Goal: Navigation & Orientation: Find specific page/section

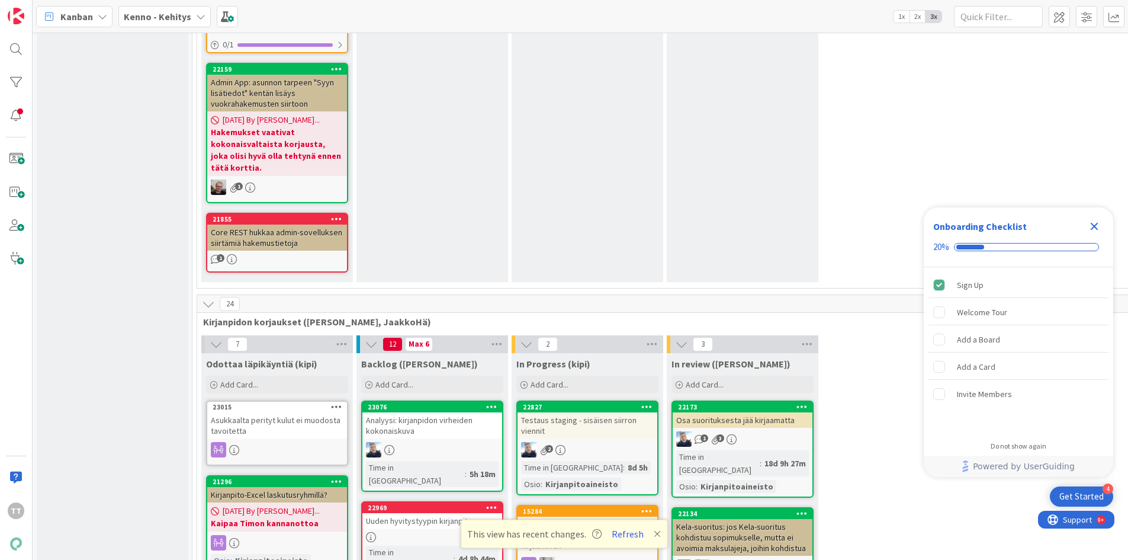
scroll to position [7639, 0]
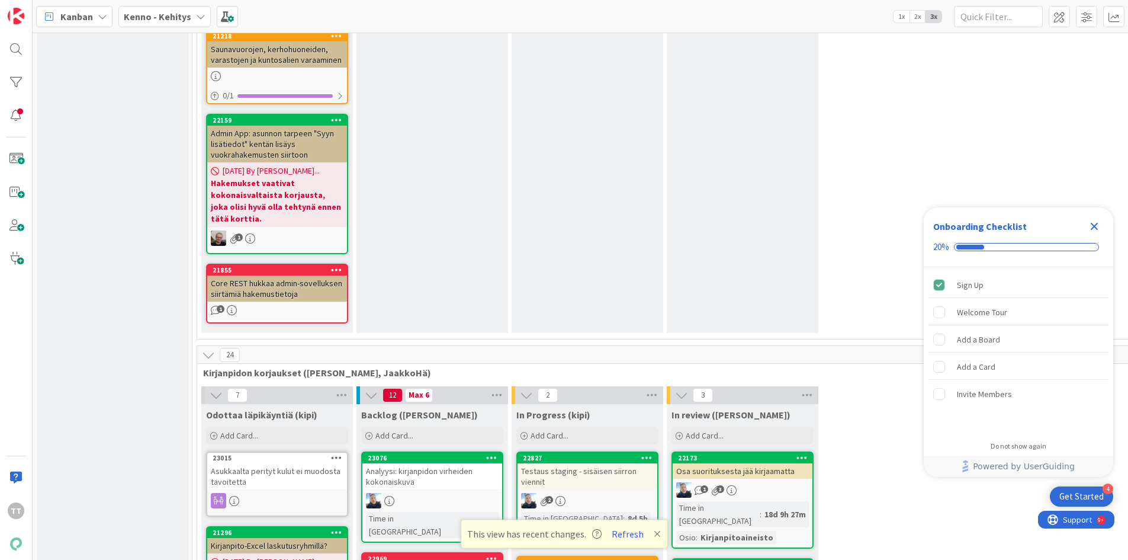
click at [268, 463] on div "Asukkaalta perityt kulut ei muodosta tavoitetta" at bounding box center [277, 476] width 140 height 26
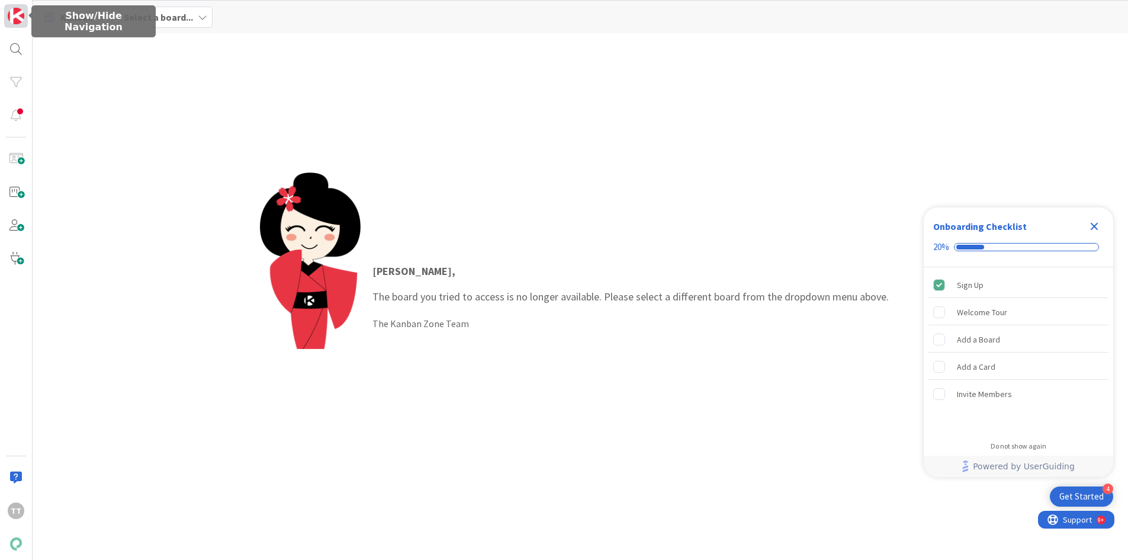
click at [15, 9] on img at bounding box center [16, 16] width 17 height 17
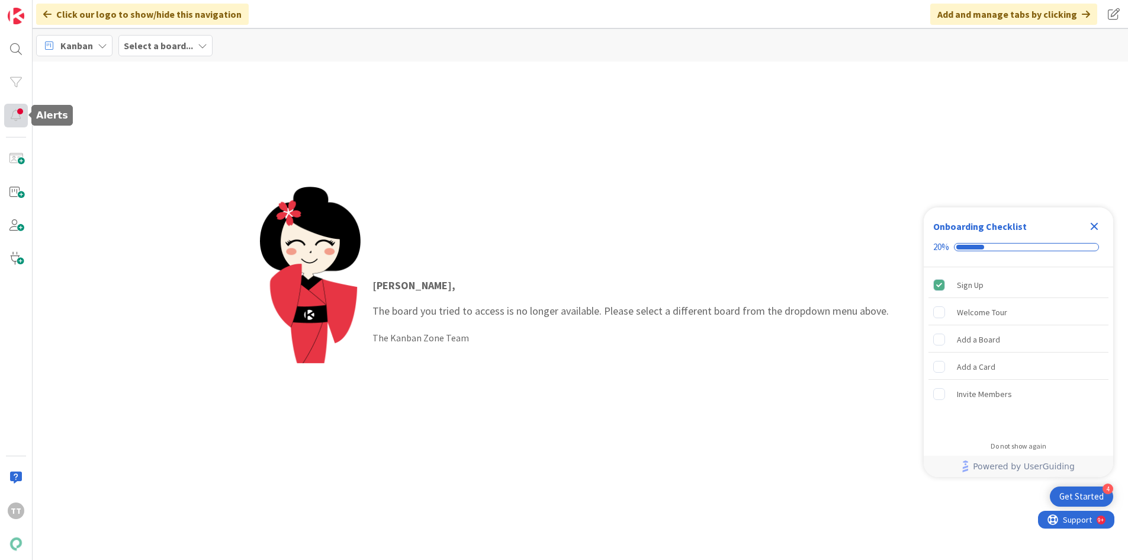
click at [21, 118] on div at bounding box center [16, 116] width 24 height 24
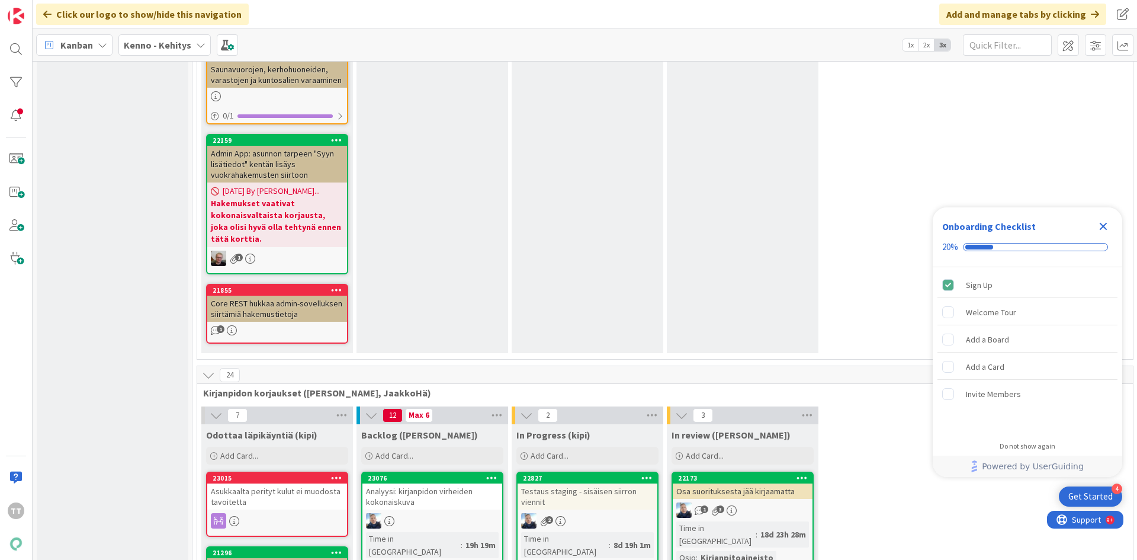
scroll to position [7580, 0]
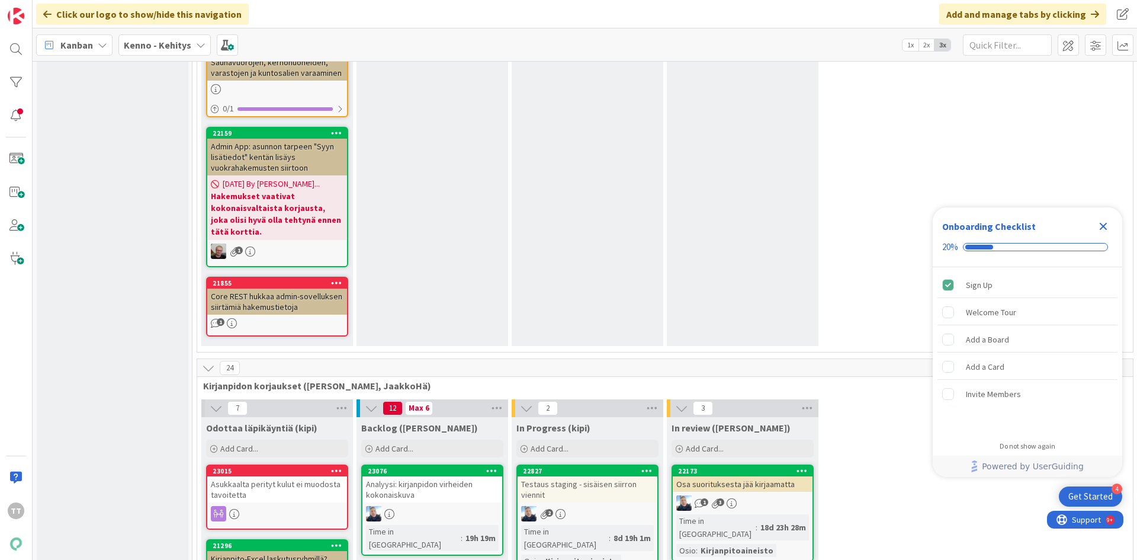
click at [256, 476] on div "Asukkaalta perityt kulut ei muodosta tavoitetta" at bounding box center [277, 489] width 140 height 26
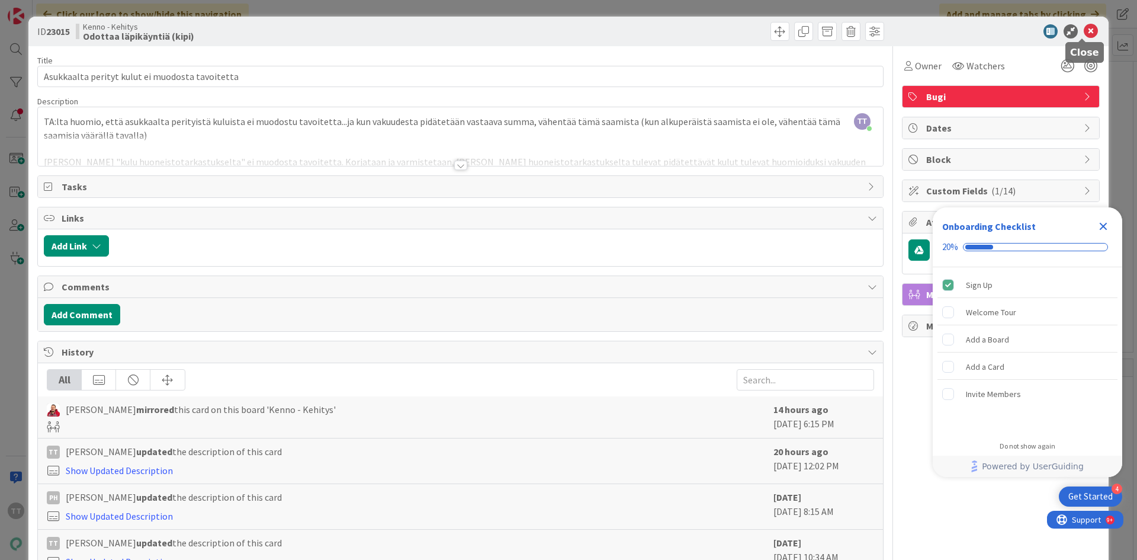
click at [1084, 28] on icon at bounding box center [1091, 31] width 14 height 14
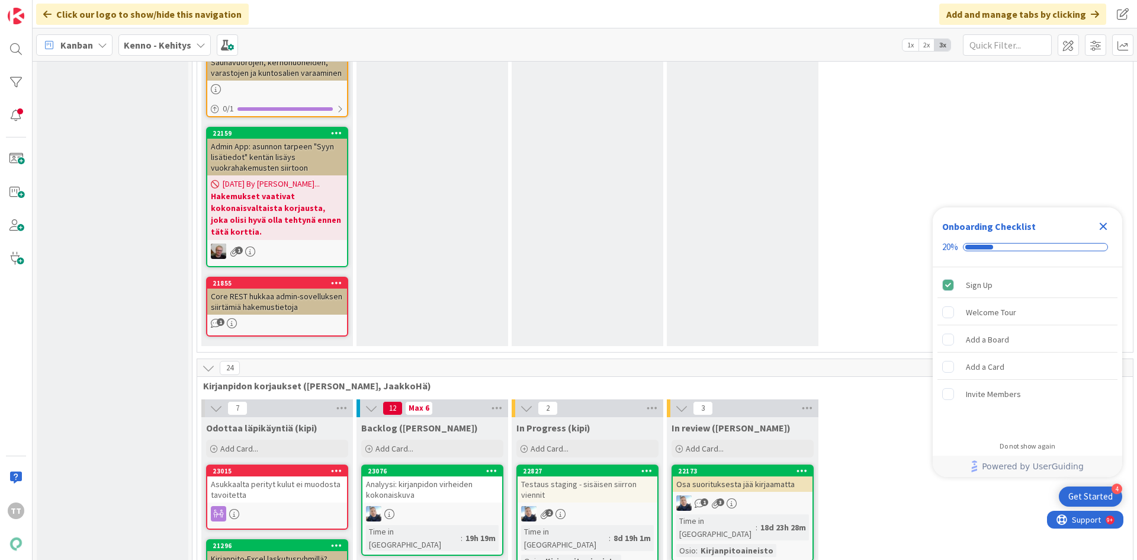
click at [1103, 225] on icon "Close Checklist" at bounding box center [1104, 227] width 8 height 8
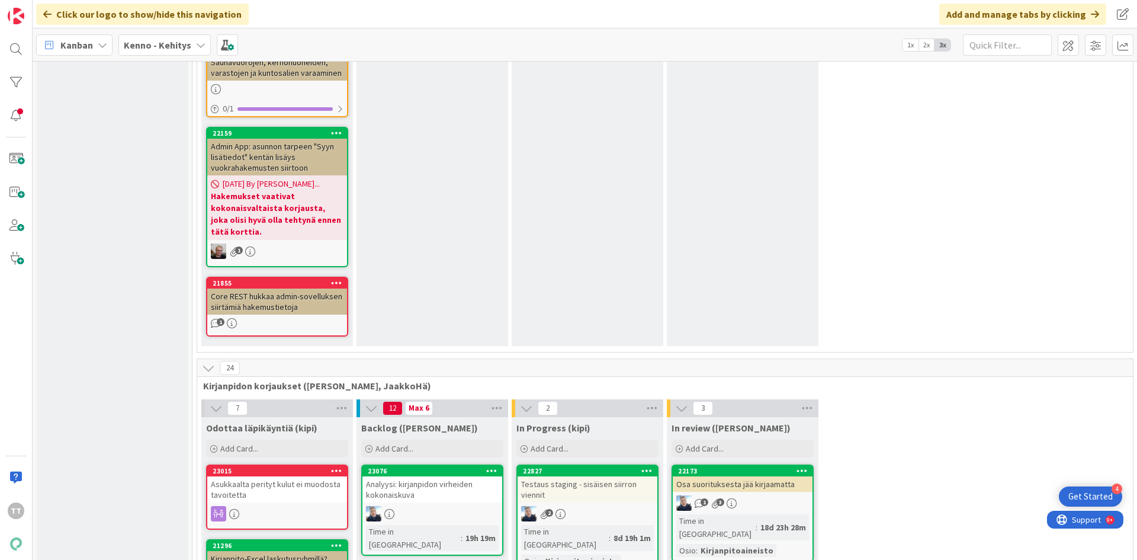
click at [407, 476] on div "Analyysi: kirjanpidon virheiden kokonaiskuva" at bounding box center [432, 489] width 140 height 26
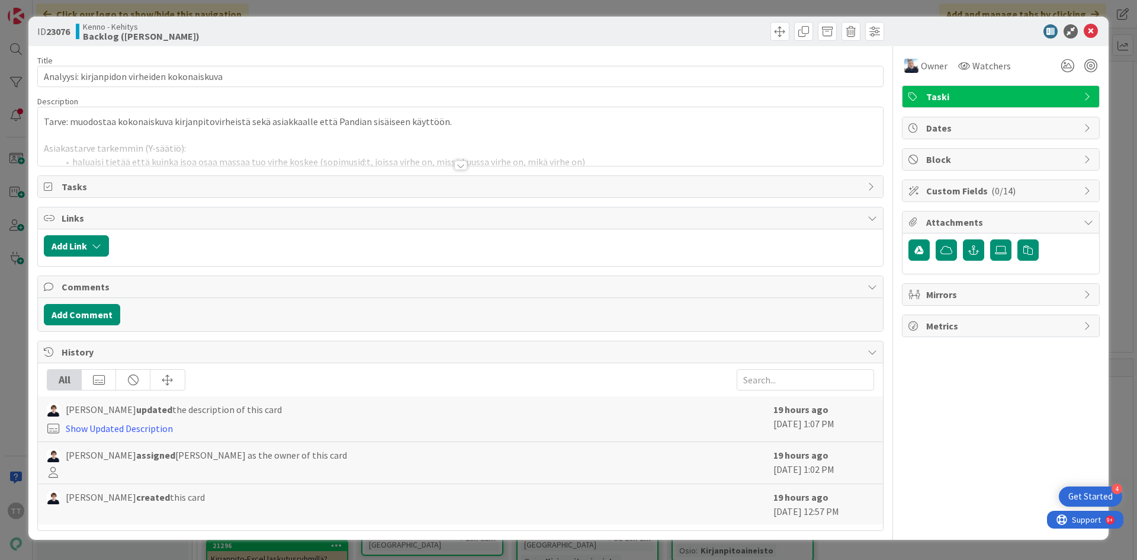
click at [458, 166] on div at bounding box center [460, 164] width 13 height 9
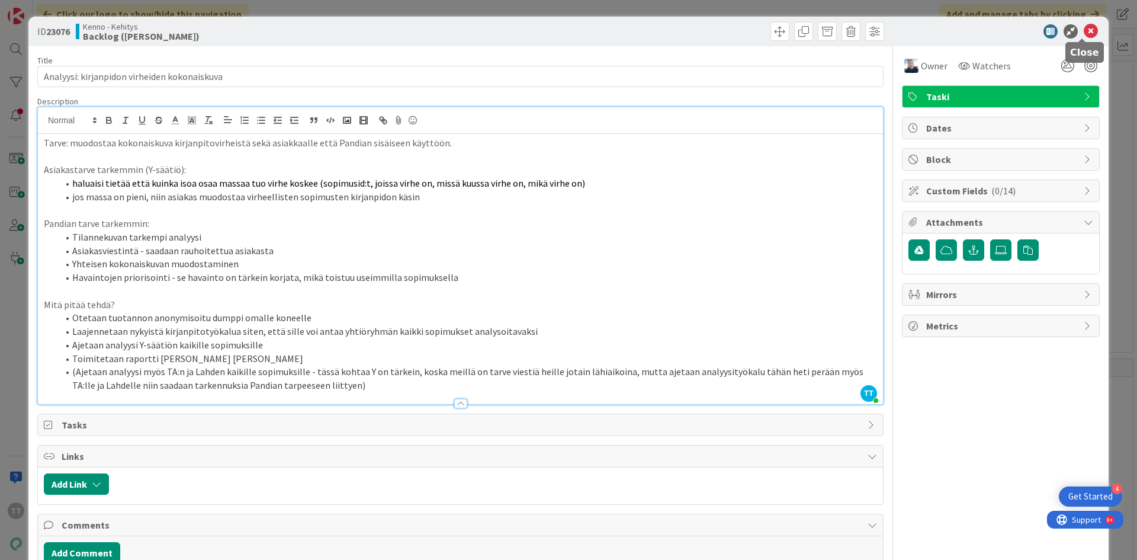
click at [1085, 33] on icon at bounding box center [1091, 31] width 14 height 14
